Goal: Use online tool/utility: Utilize a website feature to perform a specific function

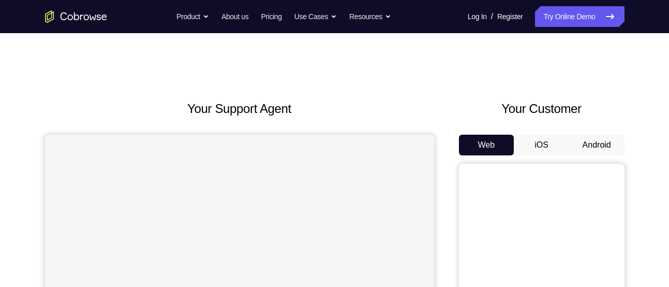
click at [599, 138] on button "Android" at bounding box center [596, 144] width 55 height 21
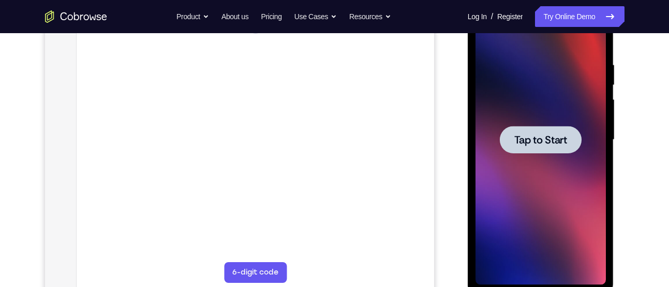
click at [551, 137] on span "Tap to Start" at bounding box center [540, 139] width 53 height 10
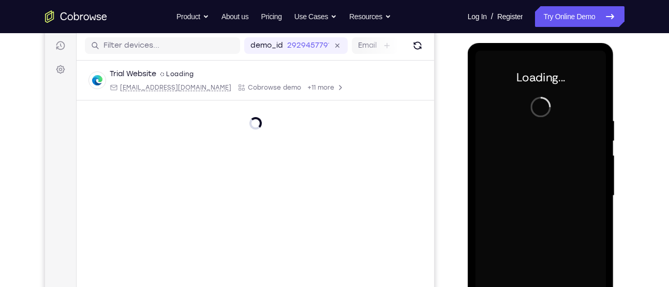
scroll to position [128, 0]
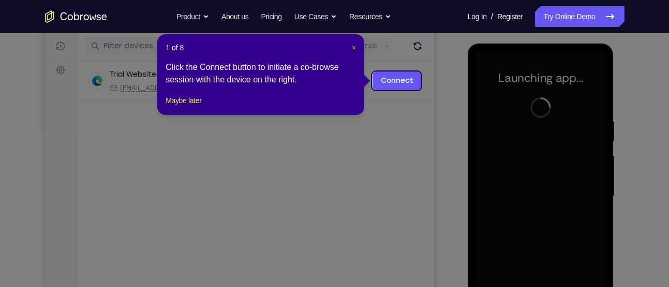
click at [352, 45] on span "×" at bounding box center [354, 47] width 4 height 8
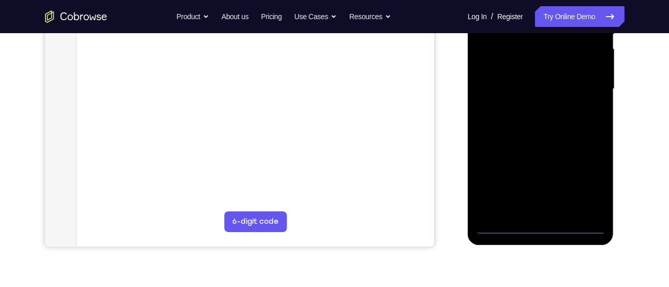
scroll to position [241, 0]
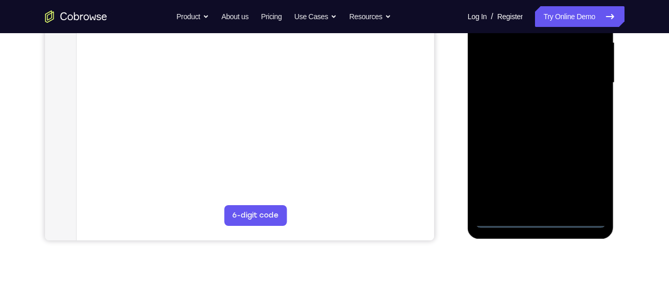
click at [543, 220] on div at bounding box center [540, 83] width 130 height 290
click at [584, 179] on div at bounding box center [540, 83] width 130 height 290
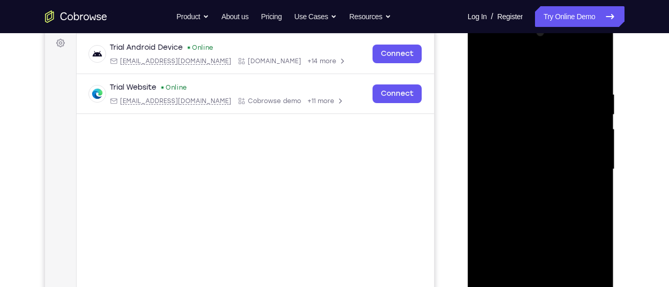
scroll to position [123, 0]
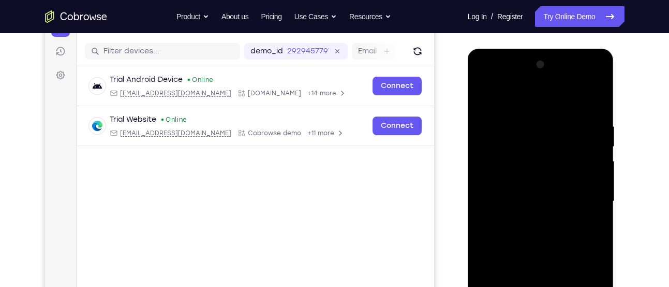
click at [502, 84] on div at bounding box center [540, 201] width 130 height 290
click at [583, 191] on div at bounding box center [540, 201] width 130 height 290
click at [529, 219] on div at bounding box center [540, 201] width 130 height 290
click at [537, 184] on div at bounding box center [540, 201] width 130 height 290
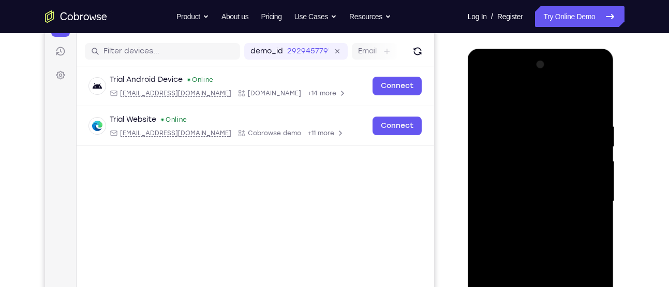
click at [537, 199] on div at bounding box center [540, 201] width 130 height 290
click at [545, 236] on div at bounding box center [540, 201] width 130 height 290
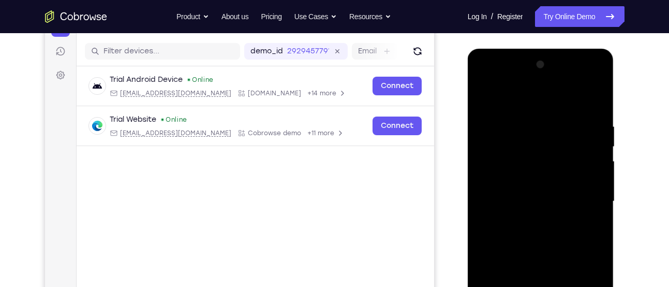
click at [545, 236] on div at bounding box center [540, 201] width 130 height 290
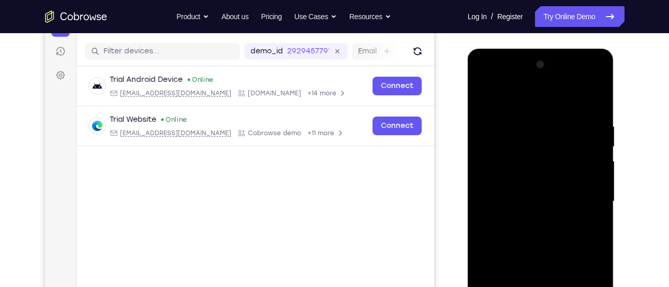
click at [545, 236] on div at bounding box center [540, 201] width 130 height 290
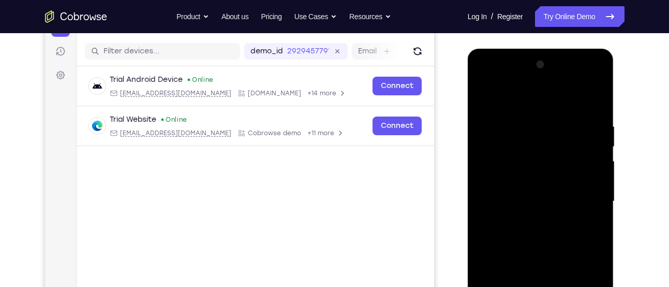
click at [545, 236] on div at bounding box center [540, 201] width 130 height 290
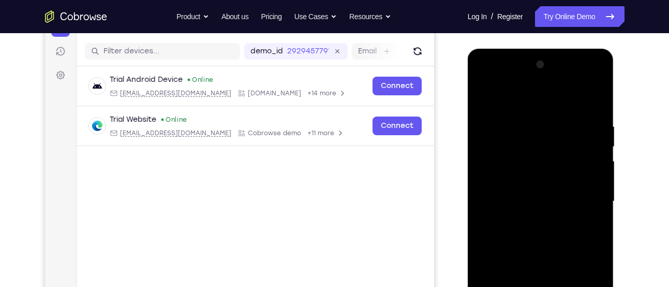
click at [545, 236] on div at bounding box center [540, 201] width 130 height 290
click at [596, 116] on div at bounding box center [540, 201] width 130 height 290
drag, startPoint x: 519, startPoint y: 131, endPoint x: 538, endPoint y: 312, distance: 182.6
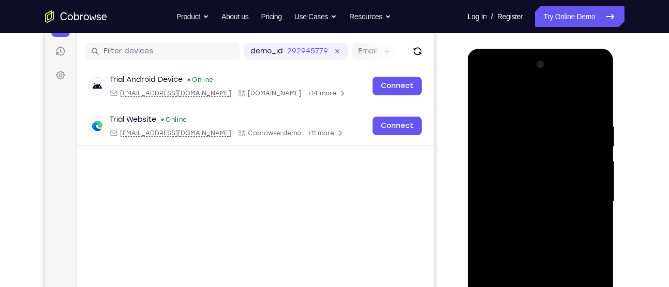
click at [538, 286] on div at bounding box center [540, 201] width 130 height 290
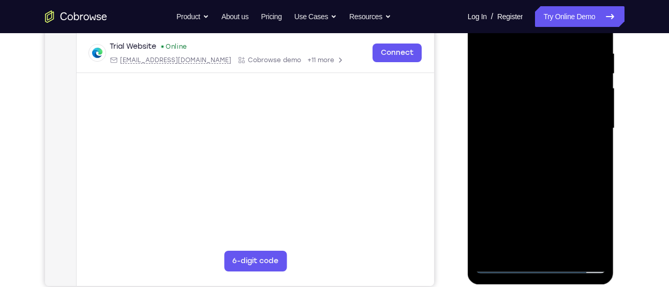
scroll to position [197, 0]
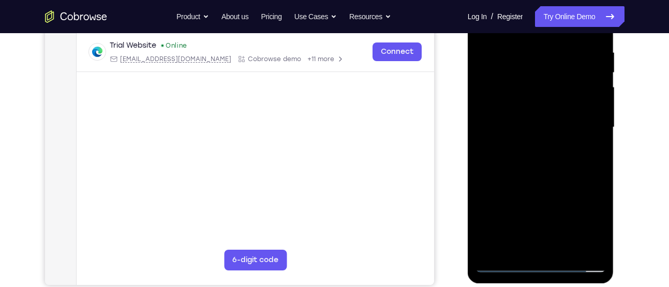
click at [540, 179] on div at bounding box center [540, 127] width 130 height 290
click at [567, 251] on div at bounding box center [540, 127] width 130 height 290
click at [565, 247] on div at bounding box center [540, 127] width 130 height 290
click at [531, 182] on div at bounding box center [540, 127] width 130 height 290
click at [597, 103] on div at bounding box center [540, 127] width 130 height 290
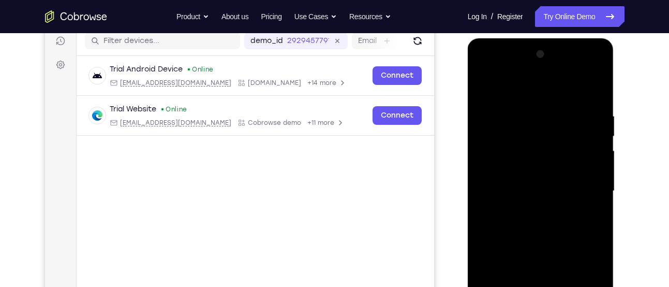
scroll to position [129, 0]
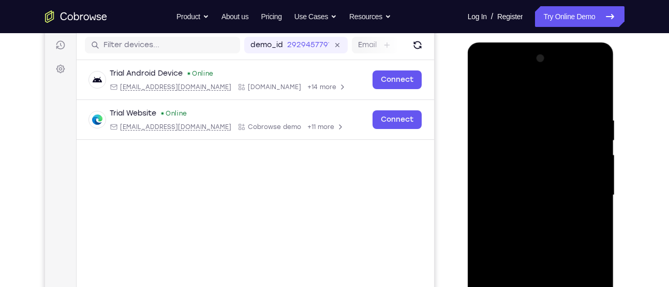
click at [488, 91] on div at bounding box center [540, 195] width 130 height 290
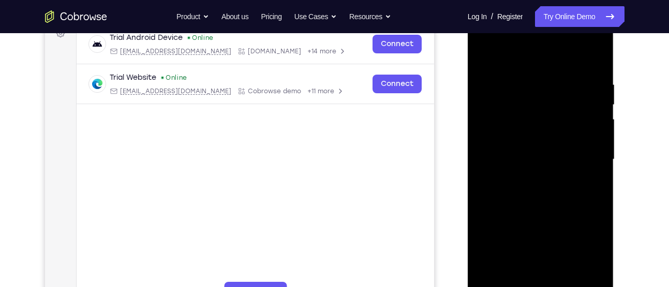
scroll to position [164, 0]
click at [600, 107] on div at bounding box center [540, 160] width 130 height 290
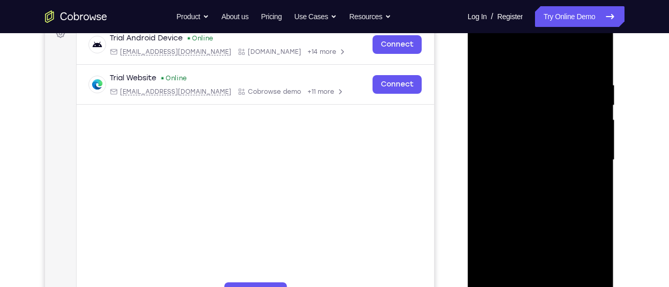
click at [600, 107] on div at bounding box center [540, 160] width 130 height 290
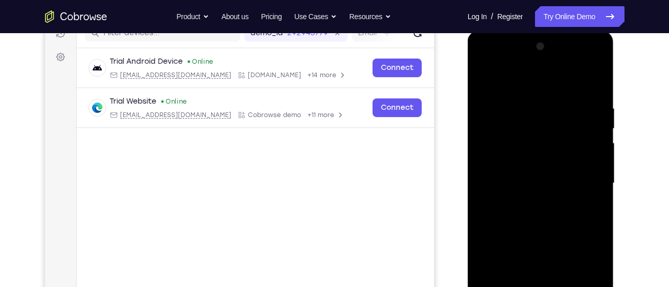
scroll to position [140, 0]
click at [485, 77] on div at bounding box center [540, 184] width 130 height 290
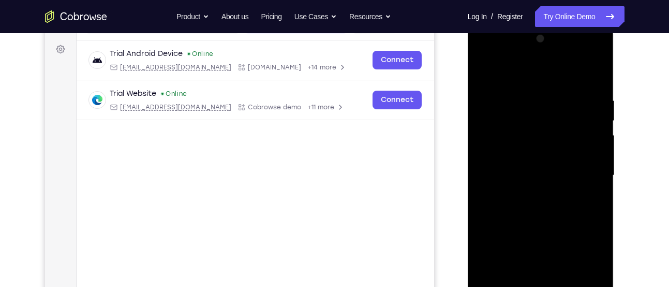
scroll to position [149, 0]
click at [597, 70] on div at bounding box center [540, 175] width 130 height 290
click at [519, 130] on div at bounding box center [540, 175] width 130 height 290
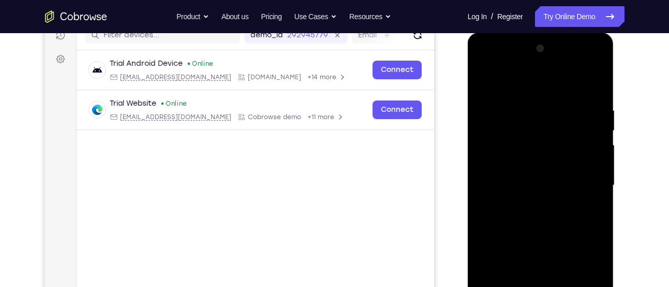
scroll to position [138, 0]
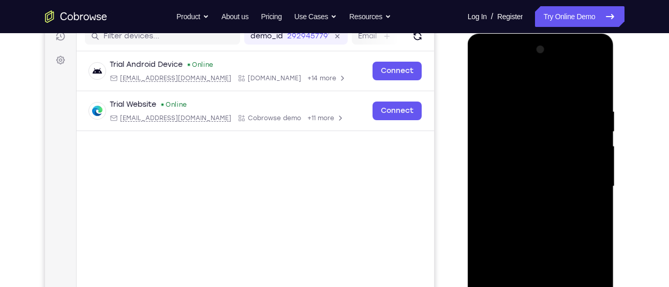
click at [486, 84] on div at bounding box center [540, 186] width 130 height 290
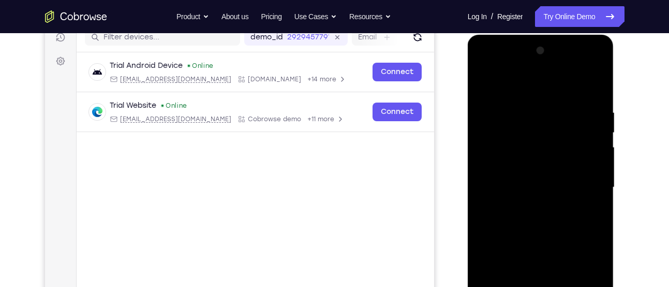
scroll to position [127, 0]
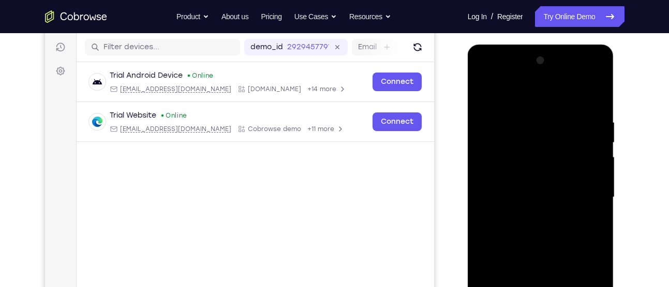
click at [485, 95] on div at bounding box center [540, 197] width 130 height 290
click at [530, 124] on div at bounding box center [540, 197] width 130 height 290
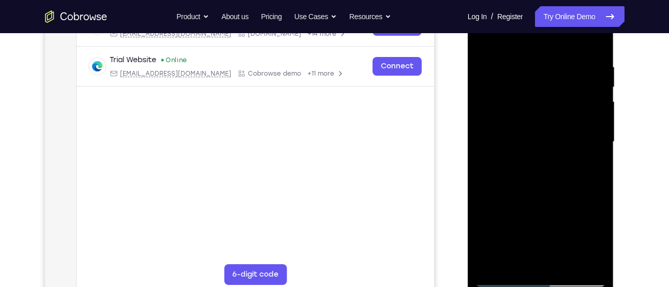
scroll to position [152, 0]
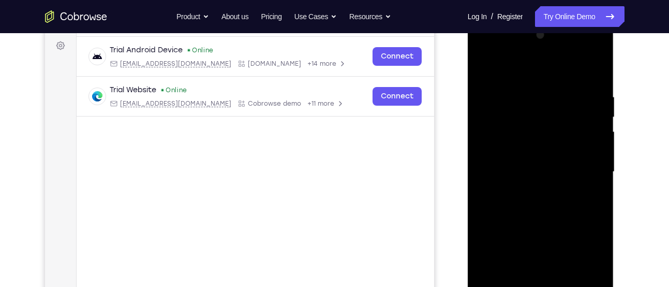
click at [596, 137] on div at bounding box center [540, 172] width 130 height 290
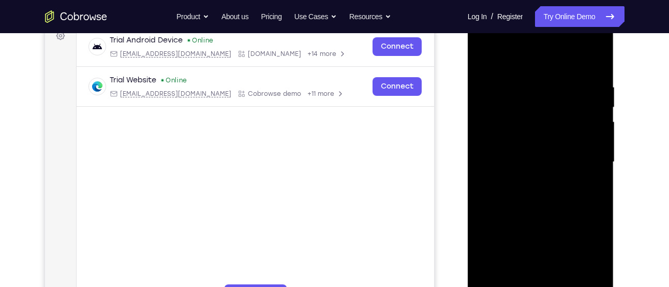
scroll to position [166, 0]
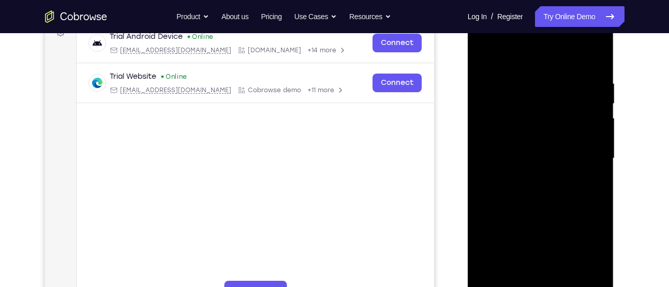
click at [596, 137] on div at bounding box center [540, 158] width 130 height 290
drag, startPoint x: 596, startPoint y: 124, endPoint x: 444, endPoint y: 148, distance: 154.0
click at [468, 148] on html "Online web based iOS Simulators and Android Emulators. Run iPhone, iPad, Mobile…" at bounding box center [541, 161] width 147 height 310
drag, startPoint x: 587, startPoint y: 130, endPoint x: 442, endPoint y: 140, distance: 145.2
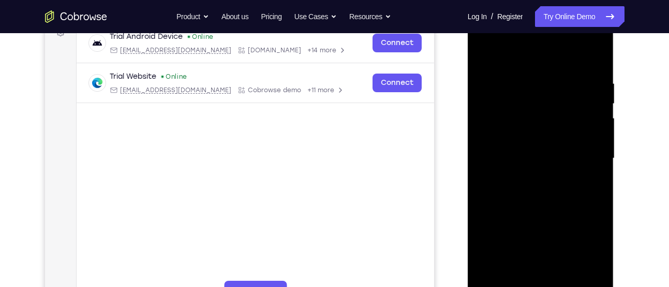
click at [468, 140] on html "Online web based iOS Simulators and Android Emulators. Run iPhone, iPad, Mobile…" at bounding box center [541, 161] width 147 height 310
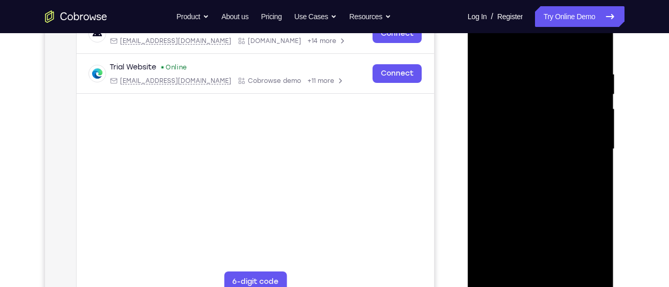
scroll to position [175, 0]
click at [595, 119] on div at bounding box center [540, 149] width 130 height 290
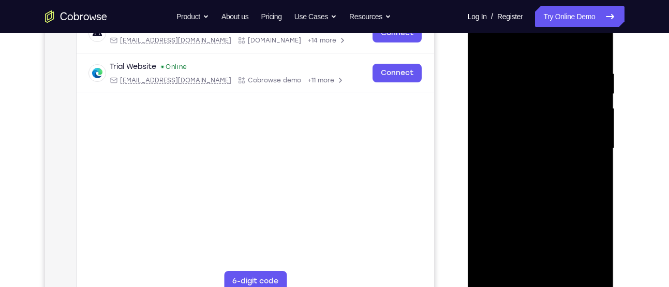
click at [595, 119] on div at bounding box center [540, 149] width 130 height 290
click at [484, 121] on div at bounding box center [540, 149] width 130 height 290
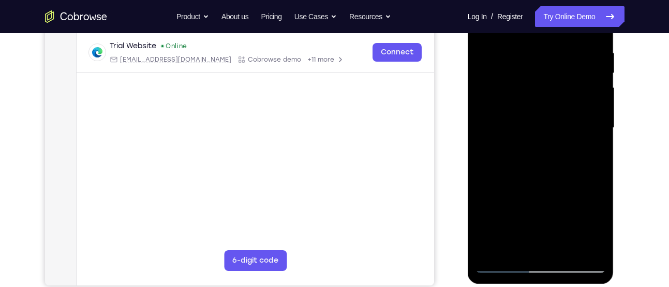
scroll to position [181, 0]
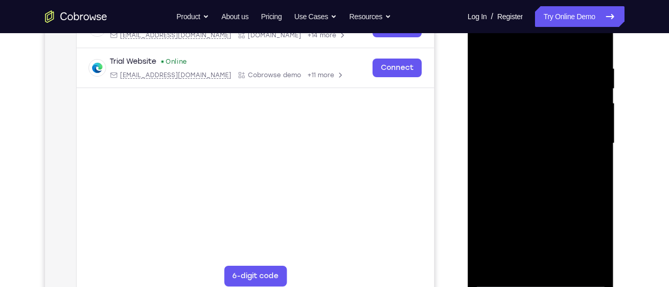
click at [589, 115] on div at bounding box center [540, 143] width 130 height 290
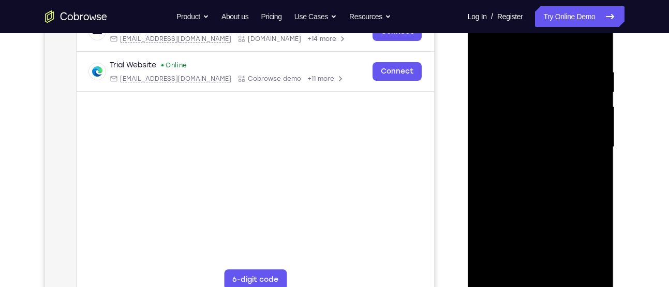
scroll to position [177, 0]
click at [589, 115] on div at bounding box center [540, 147] width 130 height 290
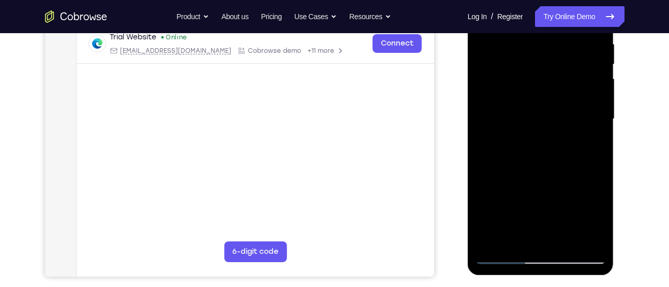
scroll to position [203, 0]
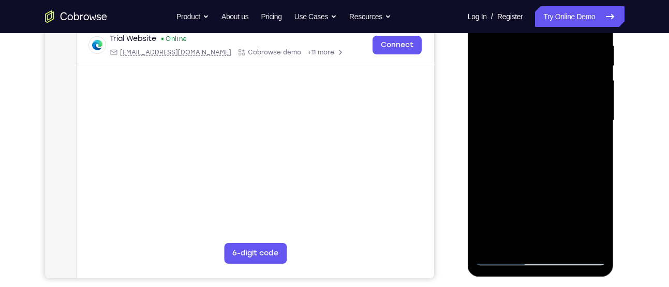
click at [589, 115] on div at bounding box center [540, 121] width 130 height 290
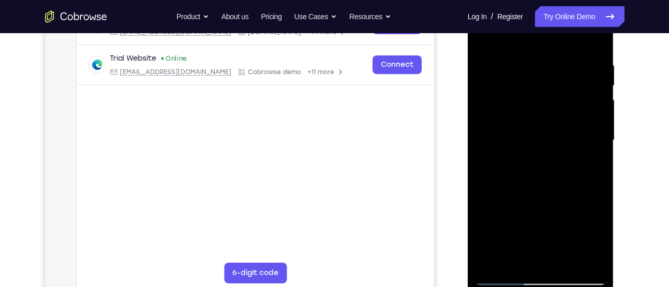
scroll to position [182, 0]
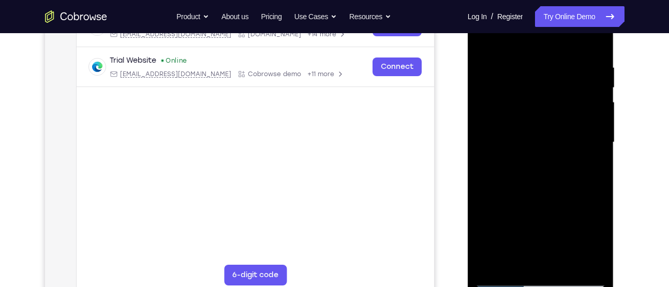
click at [589, 115] on div at bounding box center [540, 142] width 130 height 290
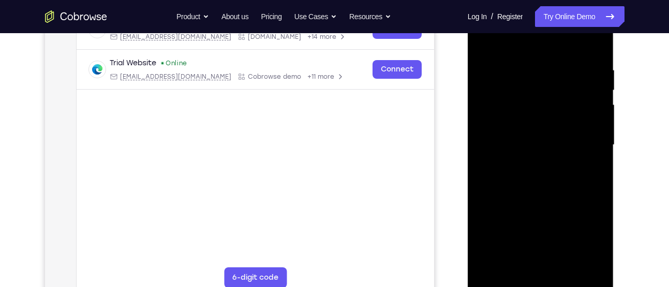
scroll to position [173, 0]
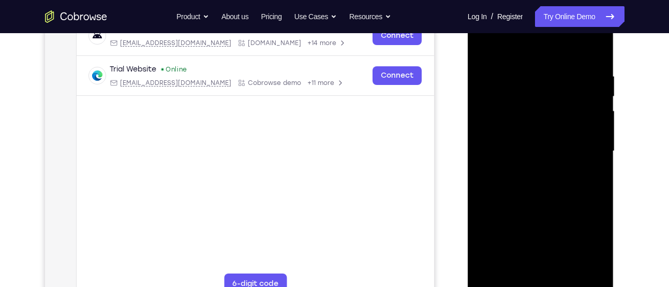
click at [589, 115] on div at bounding box center [540, 151] width 130 height 290
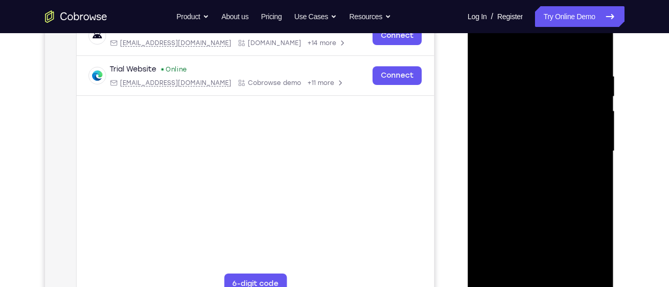
drag, startPoint x: 589, startPoint y: 123, endPoint x: 589, endPoint y: 115, distance: 7.8
click at [589, 115] on div at bounding box center [540, 151] width 130 height 290
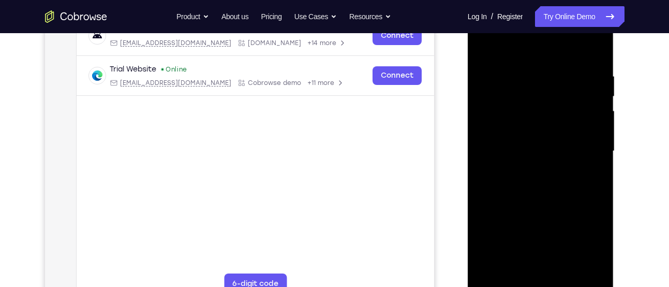
click at [589, 115] on div at bounding box center [540, 151] width 130 height 290
click at [481, 132] on div at bounding box center [540, 151] width 130 height 290
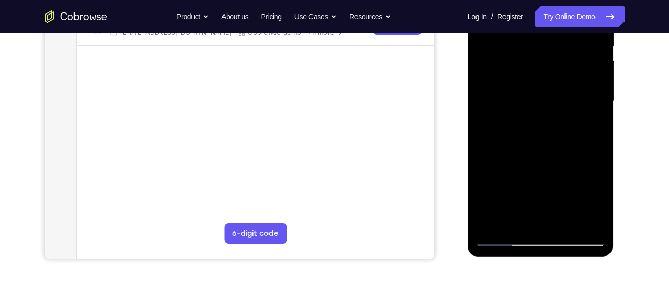
scroll to position [224, 0]
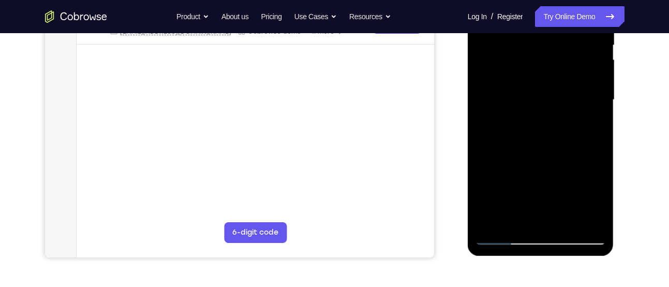
click at [578, 219] on div at bounding box center [540, 100] width 130 height 290
click at [531, 220] on div at bounding box center [540, 100] width 130 height 290
click at [516, 219] on div at bounding box center [540, 100] width 130 height 290
click at [555, 176] on div at bounding box center [540, 100] width 130 height 290
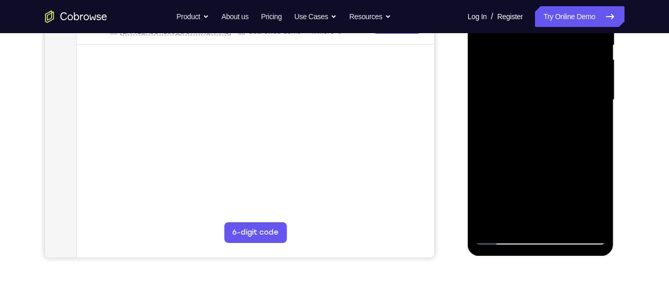
click at [555, 176] on div at bounding box center [540, 100] width 130 height 290
click at [567, 174] on div at bounding box center [540, 100] width 130 height 290
click at [549, 94] on div at bounding box center [540, 100] width 130 height 290
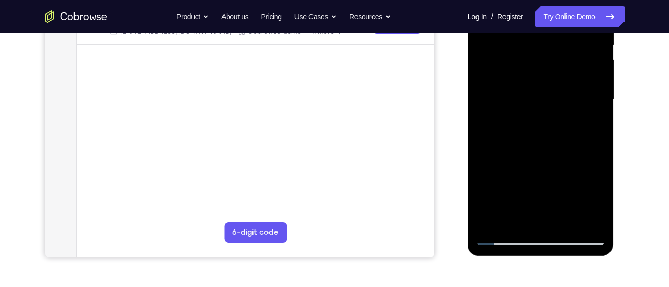
click at [562, 209] on div at bounding box center [540, 100] width 130 height 290
click at [591, 211] on div at bounding box center [540, 100] width 130 height 290
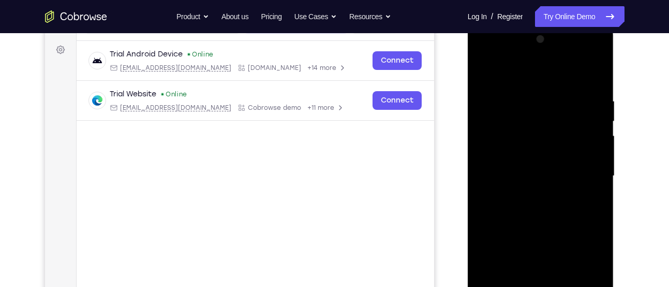
scroll to position [147, 0]
click at [593, 77] on div at bounding box center [540, 177] width 130 height 290
drag, startPoint x: 544, startPoint y: 89, endPoint x: 536, endPoint y: 260, distance: 170.9
click at [536, 260] on div at bounding box center [540, 177] width 130 height 290
drag, startPoint x: 541, startPoint y: 103, endPoint x: 522, endPoint y: 263, distance: 160.5
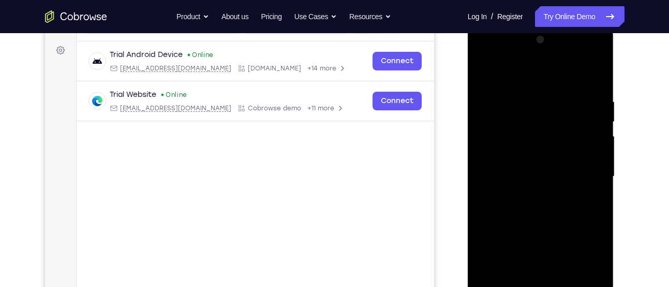
click at [522, 263] on div at bounding box center [540, 177] width 130 height 290
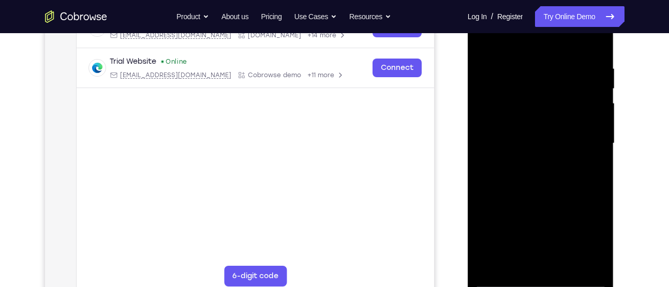
scroll to position [136, 0]
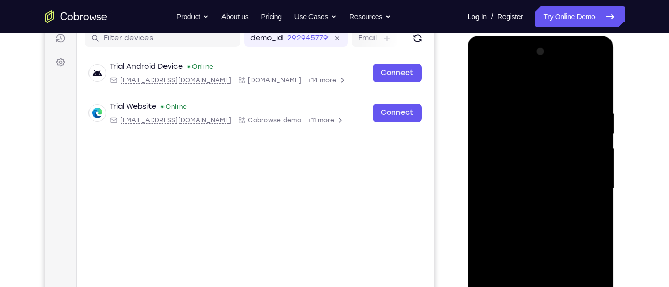
click at [532, 111] on div at bounding box center [540, 188] width 130 height 290
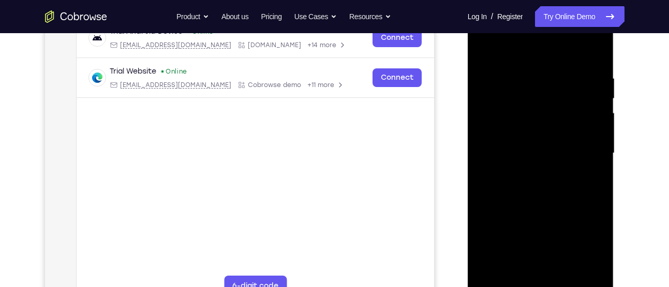
scroll to position [173, 0]
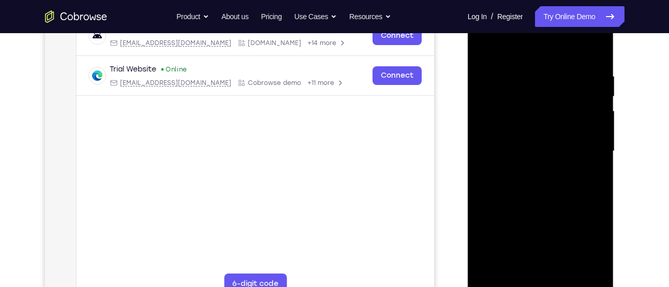
click at [587, 157] on div at bounding box center [540, 151] width 130 height 290
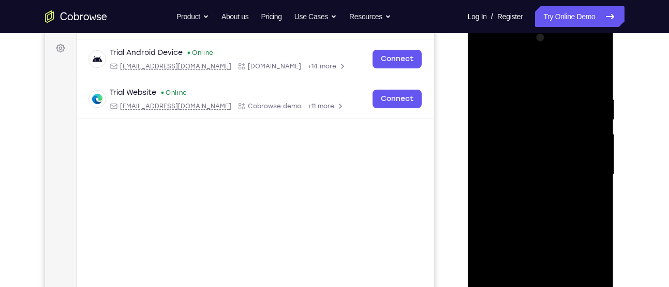
scroll to position [148, 0]
click at [587, 157] on div at bounding box center [540, 176] width 130 height 290
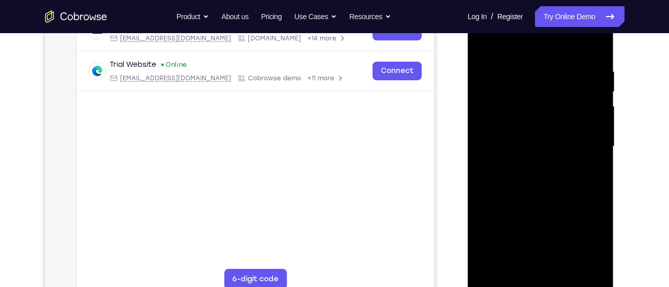
scroll to position [179, 0]
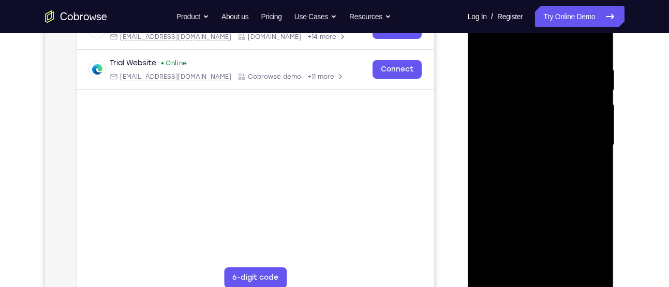
click at [587, 157] on div at bounding box center [540, 145] width 130 height 290
drag, startPoint x: 587, startPoint y: 151, endPoint x: 452, endPoint y: 173, distance: 136.7
click at [468, 173] on html "Online web based iOS Simulators and Android Emulators. Run iPhone, iPad, Mobile…" at bounding box center [541, 147] width 147 height 310
click at [585, 168] on div at bounding box center [540, 145] width 130 height 290
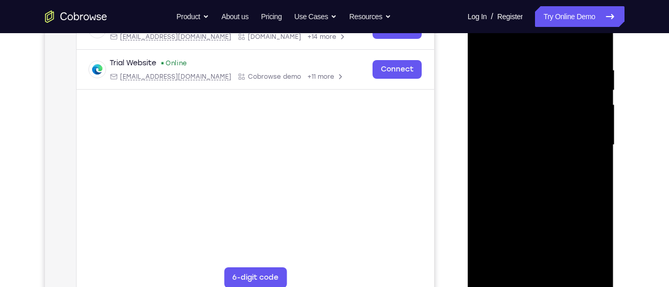
click at [585, 168] on div at bounding box center [540, 145] width 130 height 290
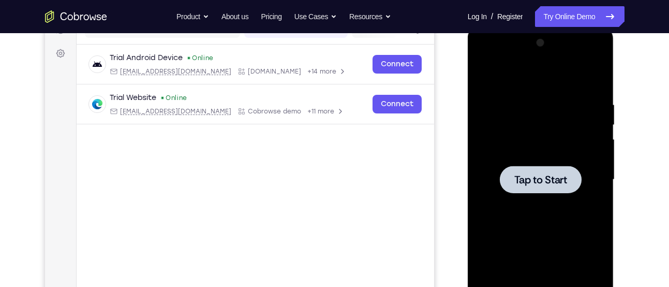
scroll to position [144, 0]
